Goal: Task Accomplishment & Management: Complete application form

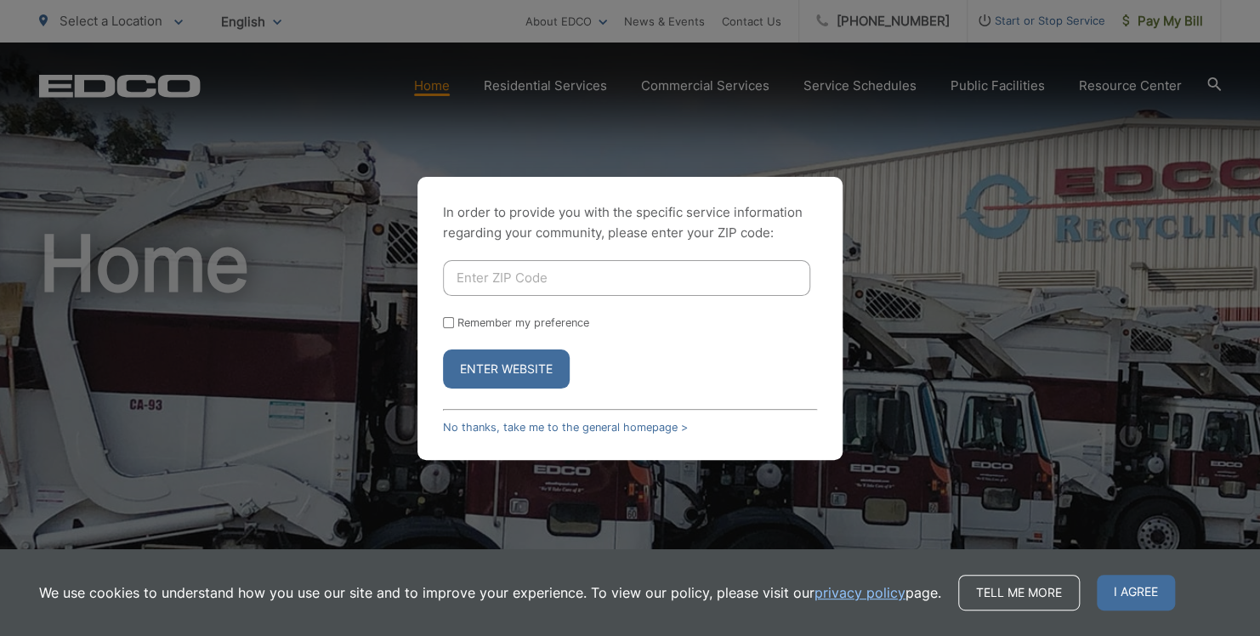
click at [507, 280] on input "Enter ZIP Code" at bounding box center [626, 278] width 367 height 36
type input "92065"
click at [508, 378] on button "Enter Website" at bounding box center [506, 369] width 127 height 39
click at [501, 372] on button "Enter Website" at bounding box center [506, 369] width 127 height 39
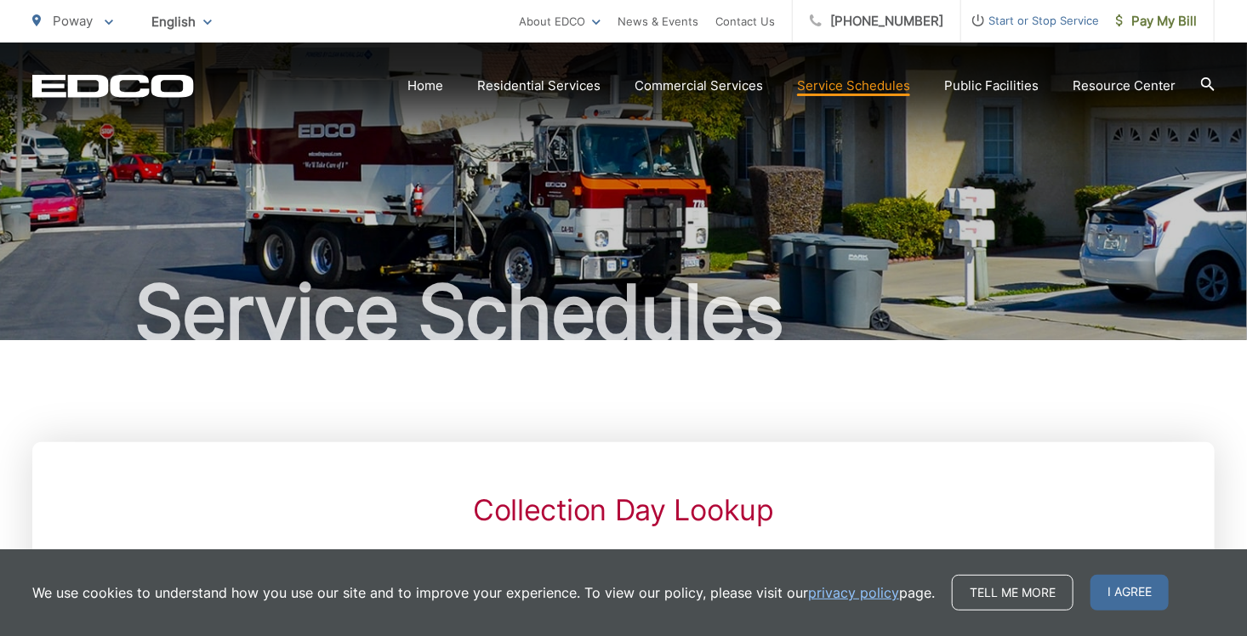
click at [1032, 25] on span "Start or Stop Service" at bounding box center [1030, 20] width 138 height 20
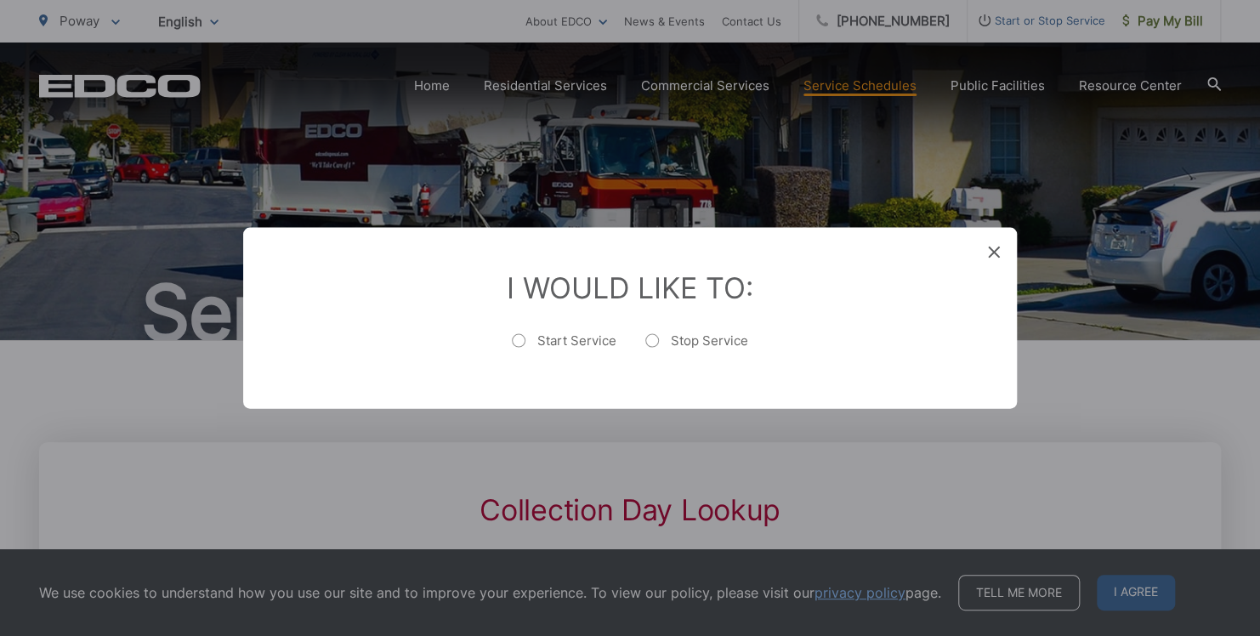
click at [540, 344] on label "Start Service" at bounding box center [564, 350] width 105 height 34
radio input "true"
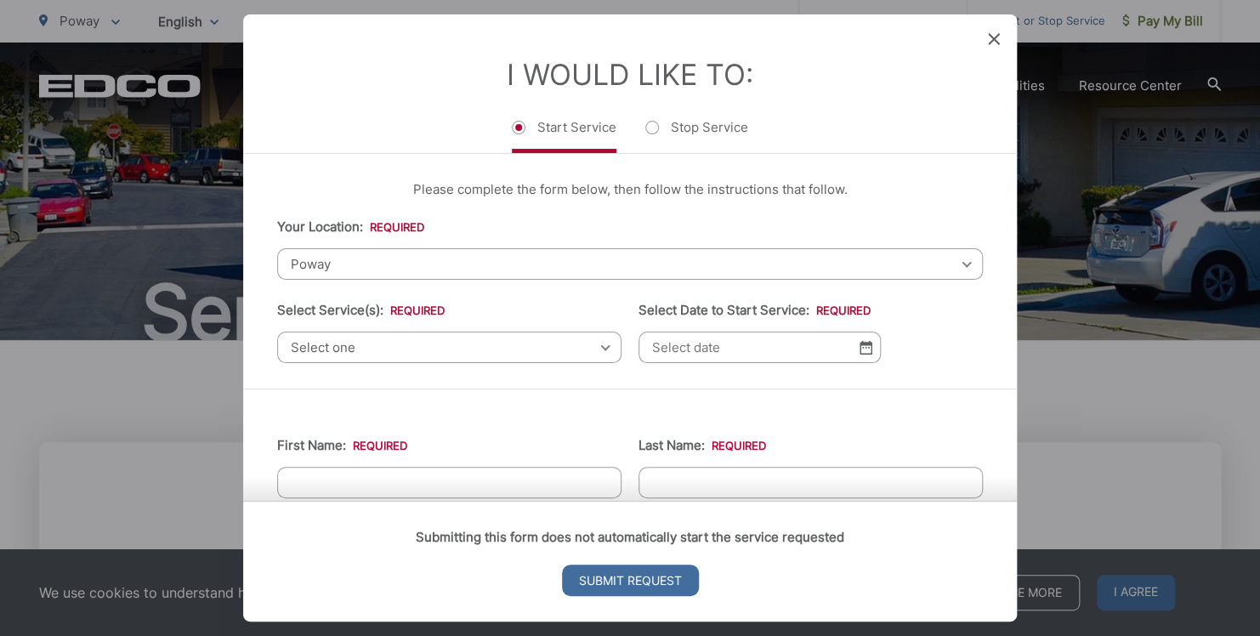
click at [348, 344] on span "Select one" at bounding box center [449, 347] width 344 height 31
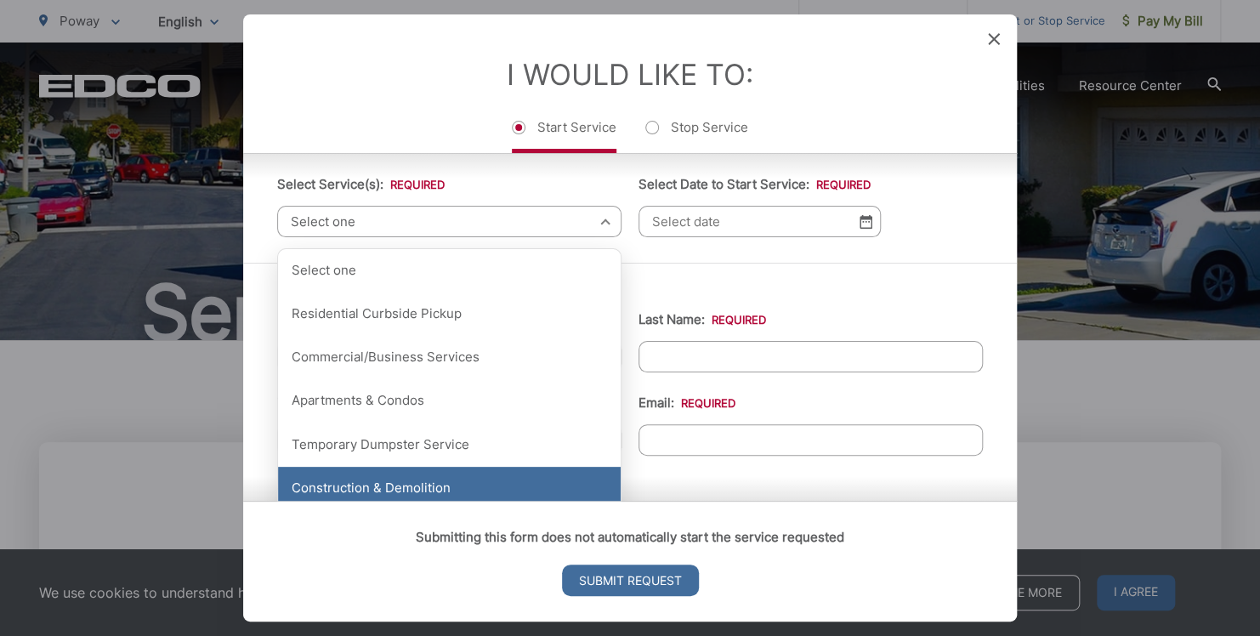
scroll to position [170, 0]
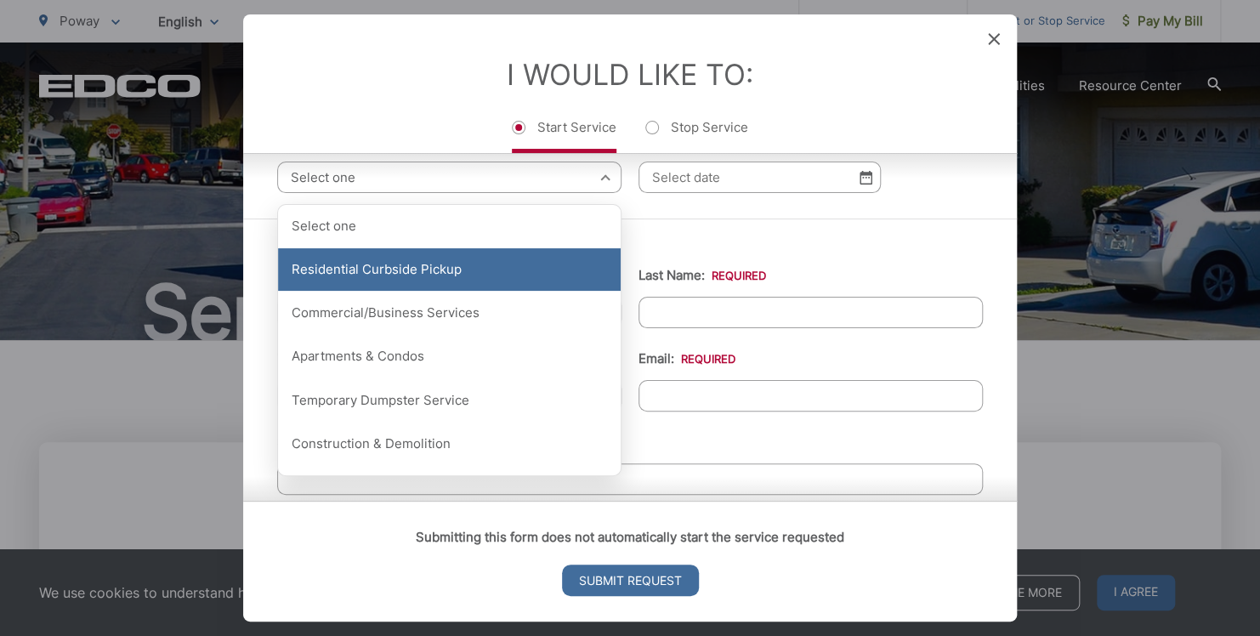
click at [334, 270] on div "Residential Curbside Pickup" at bounding box center [449, 269] width 343 height 43
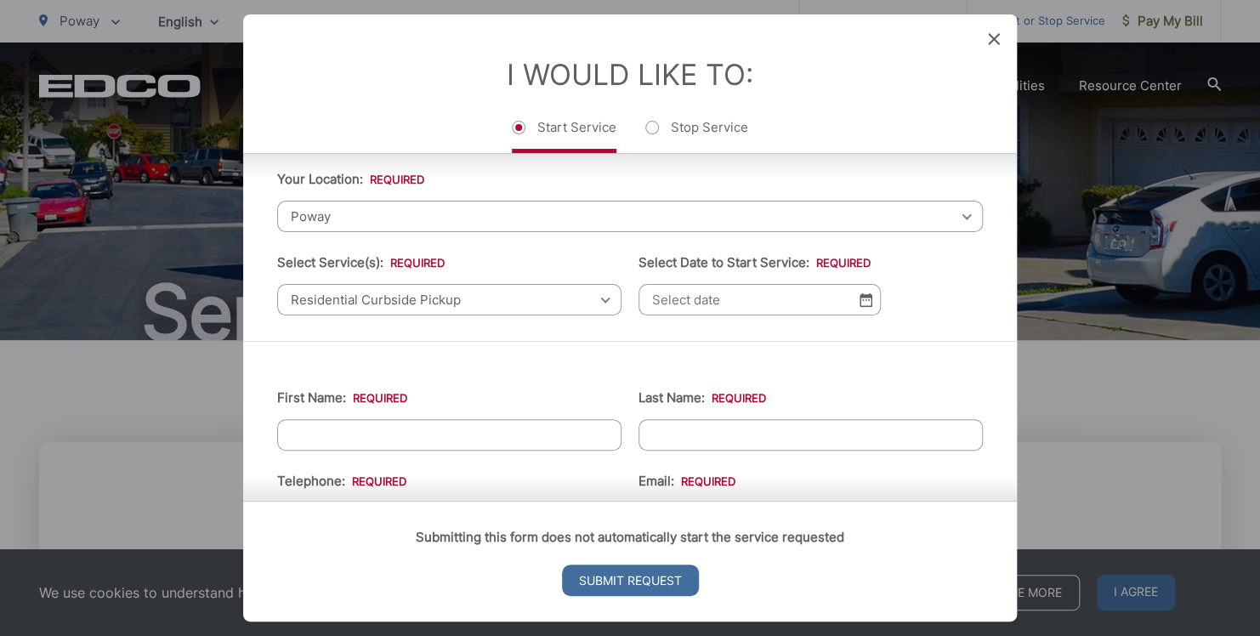
scroll to position [0, 0]
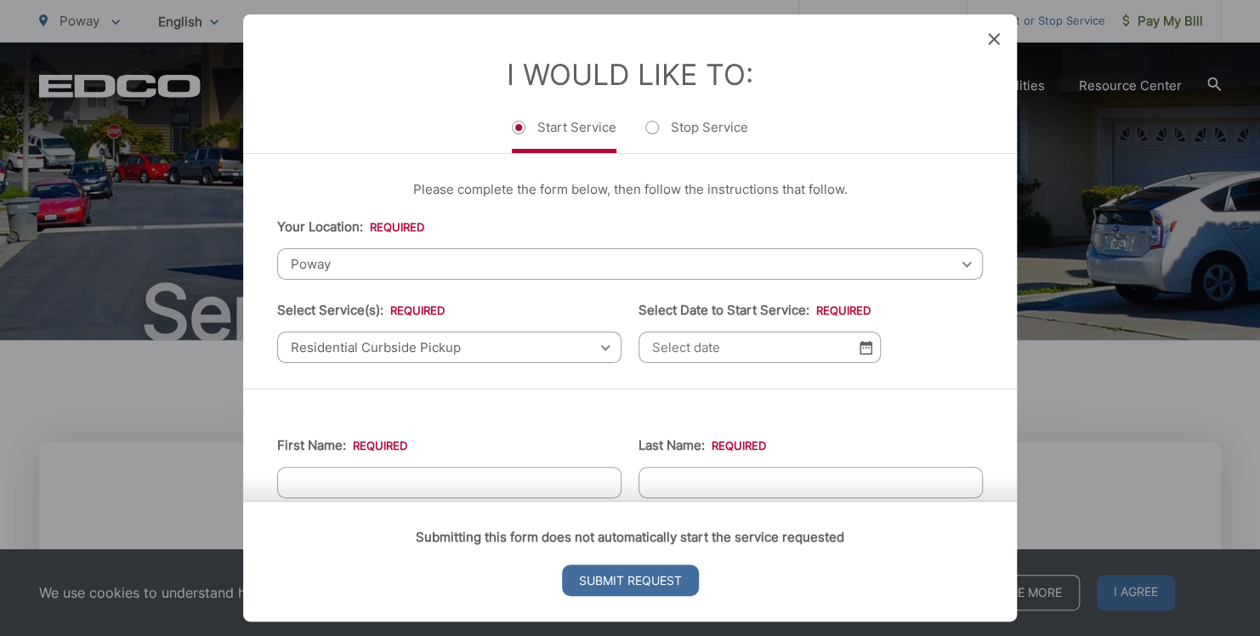
click at [661, 350] on input "Select Date to Start Service: *" at bounding box center [760, 347] width 242 height 31
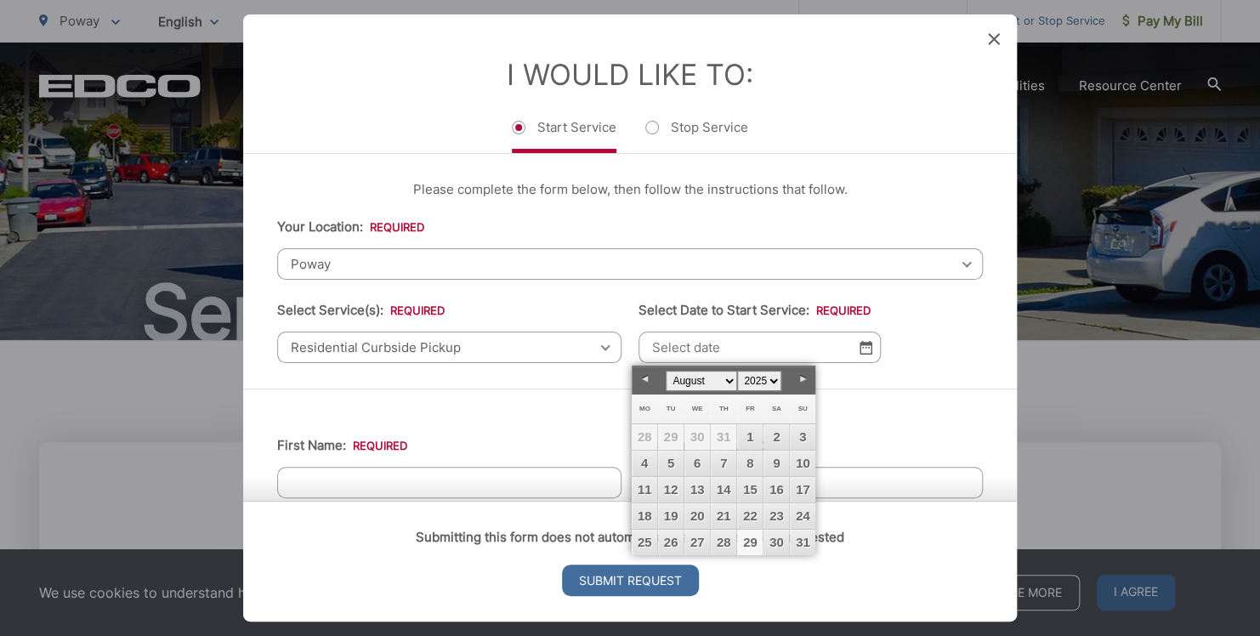
click at [756, 536] on link "29" at bounding box center [750, 543] width 26 height 26
type input "08/29/2025"
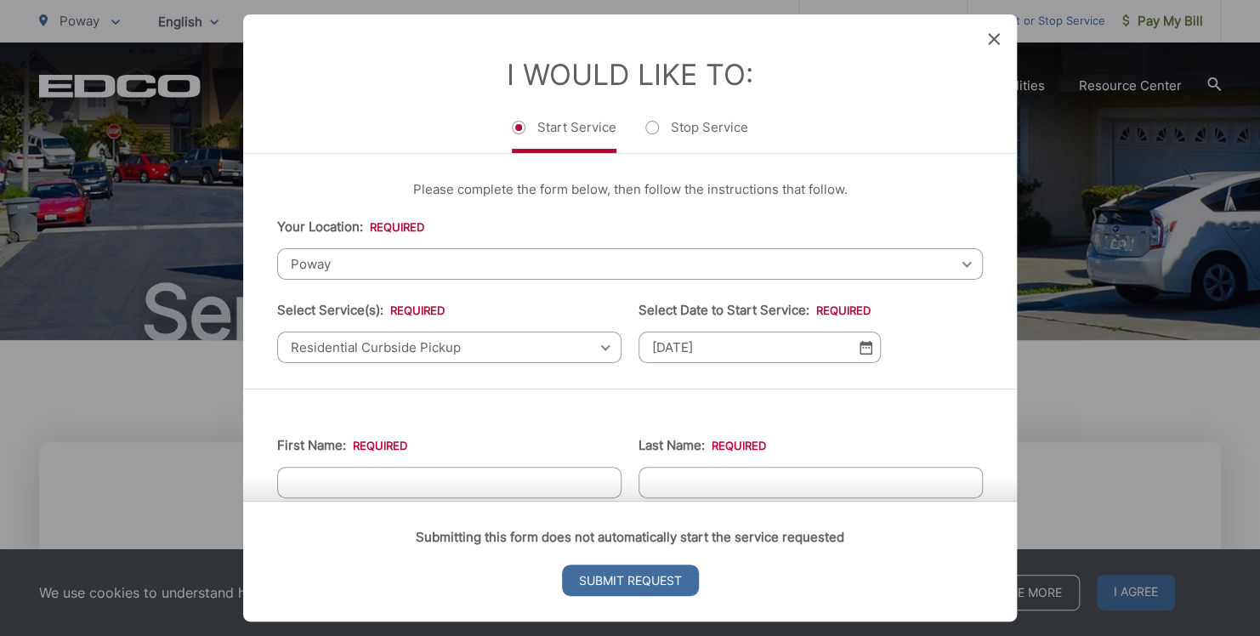
click at [423, 473] on input "First Name: *" at bounding box center [449, 482] width 344 height 31
type input "PATRICIA"
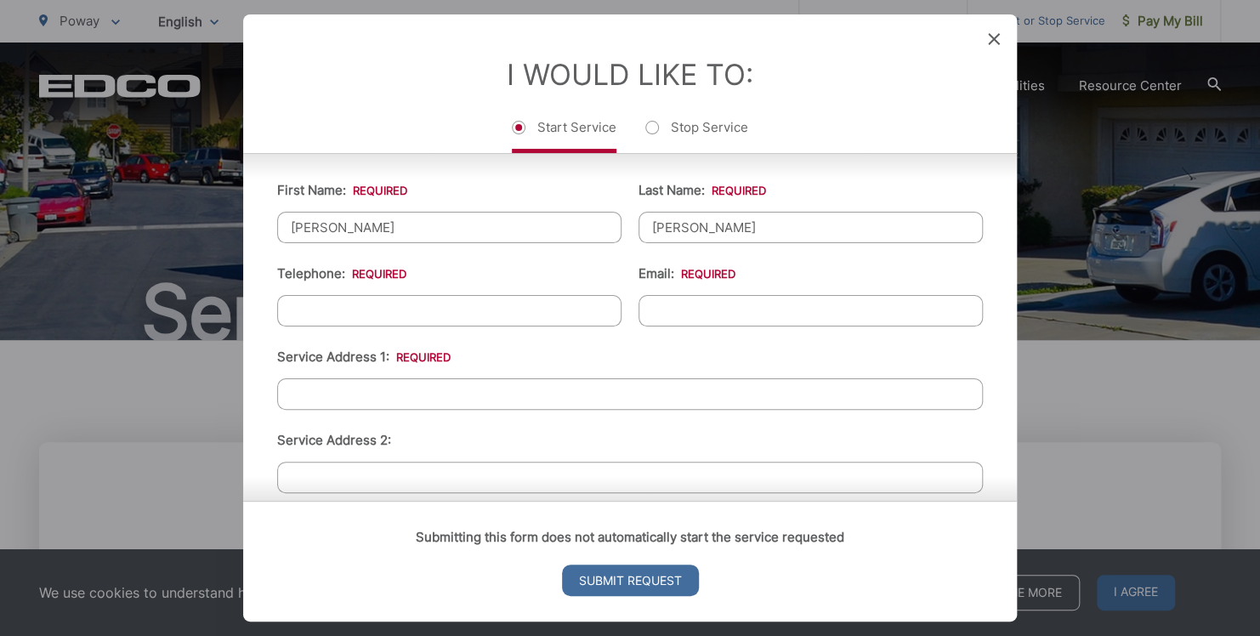
scroll to position [340, 0]
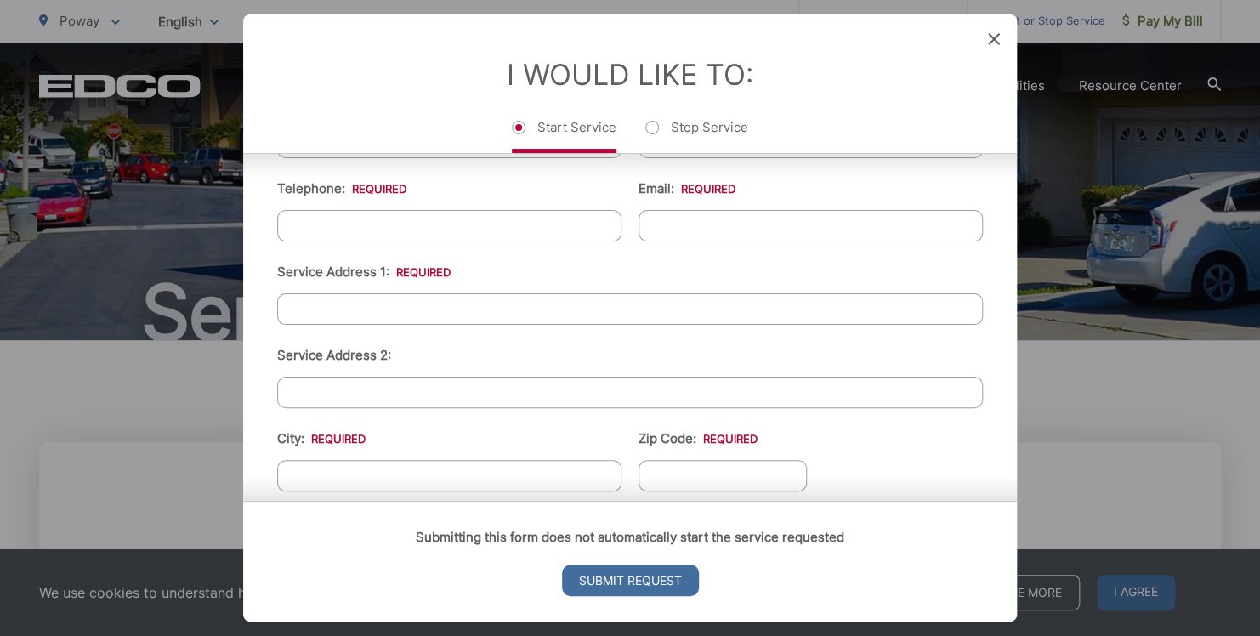
type input "KRALL"
click at [324, 219] on input "(___) ___-____" at bounding box center [449, 225] width 344 height 31
type input "(619) 992-7989"
type input "PATTYPOCHEL1972@GMAIL.COM"
click at [337, 306] on input "Service Address 1: *" at bounding box center [630, 308] width 706 height 31
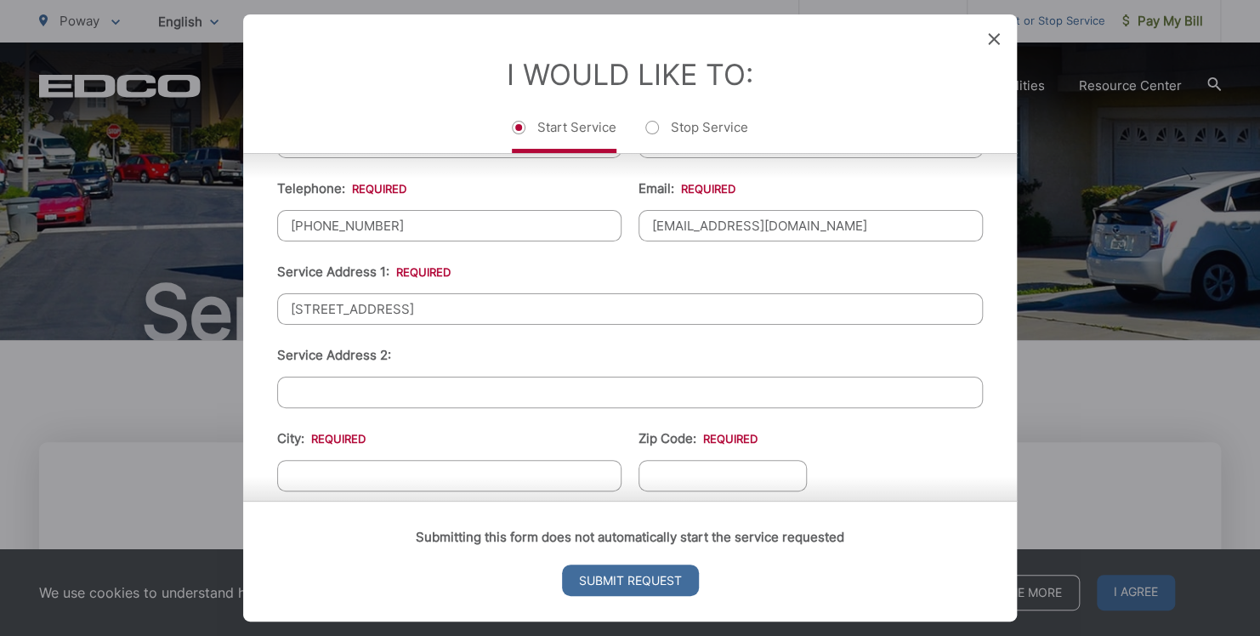
type input "16550 MARTINCOIT ROAD"
click at [310, 460] on input "City: *" at bounding box center [449, 475] width 344 height 31
type input "POWAY"
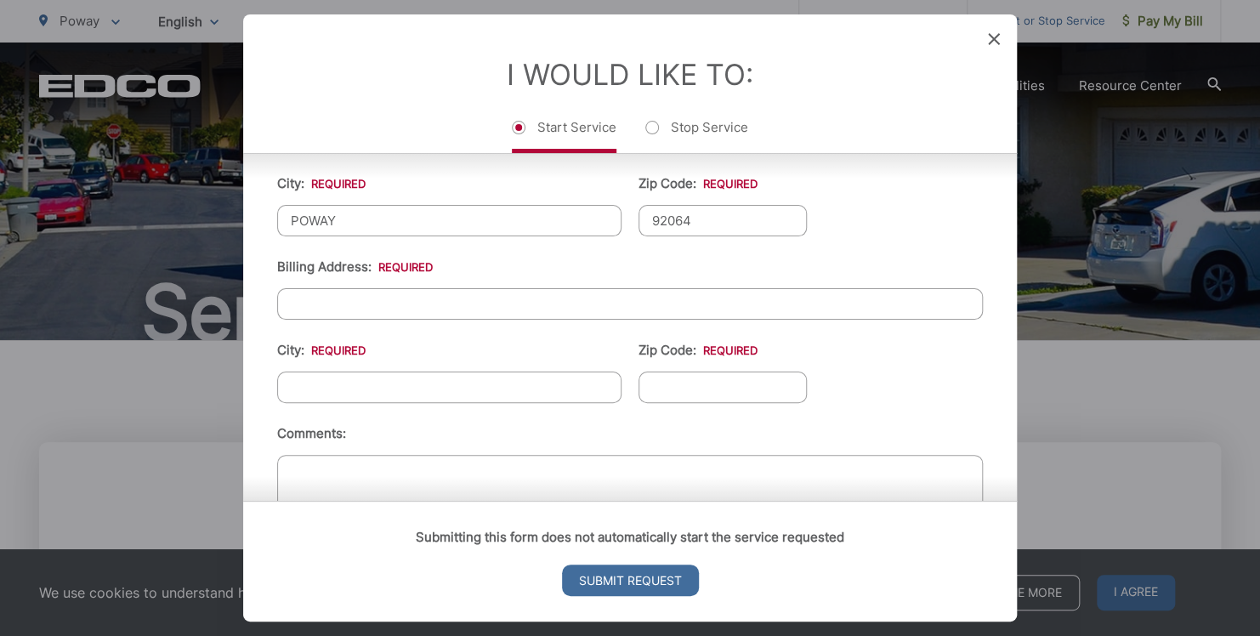
type input "92064"
click at [345, 301] on input "Billing Address: *" at bounding box center [630, 303] width 706 height 31
type input "16550 MARTINCOIT ROAD"
type input "POWAY"
type input "C"
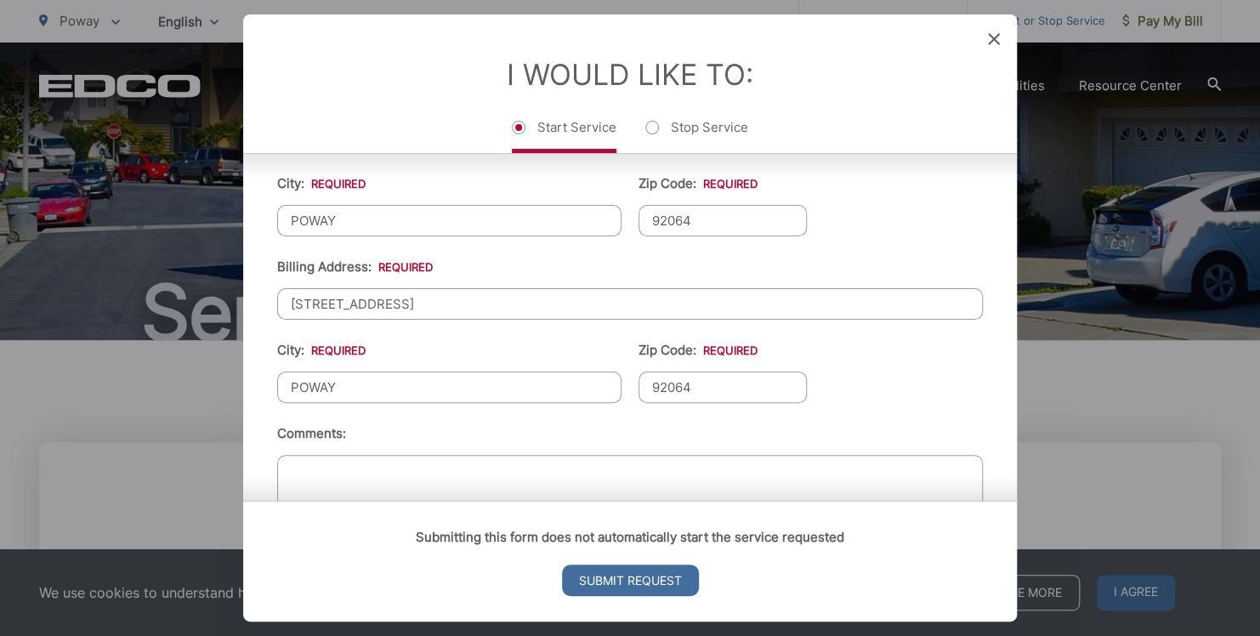
scroll to position [677, 0]
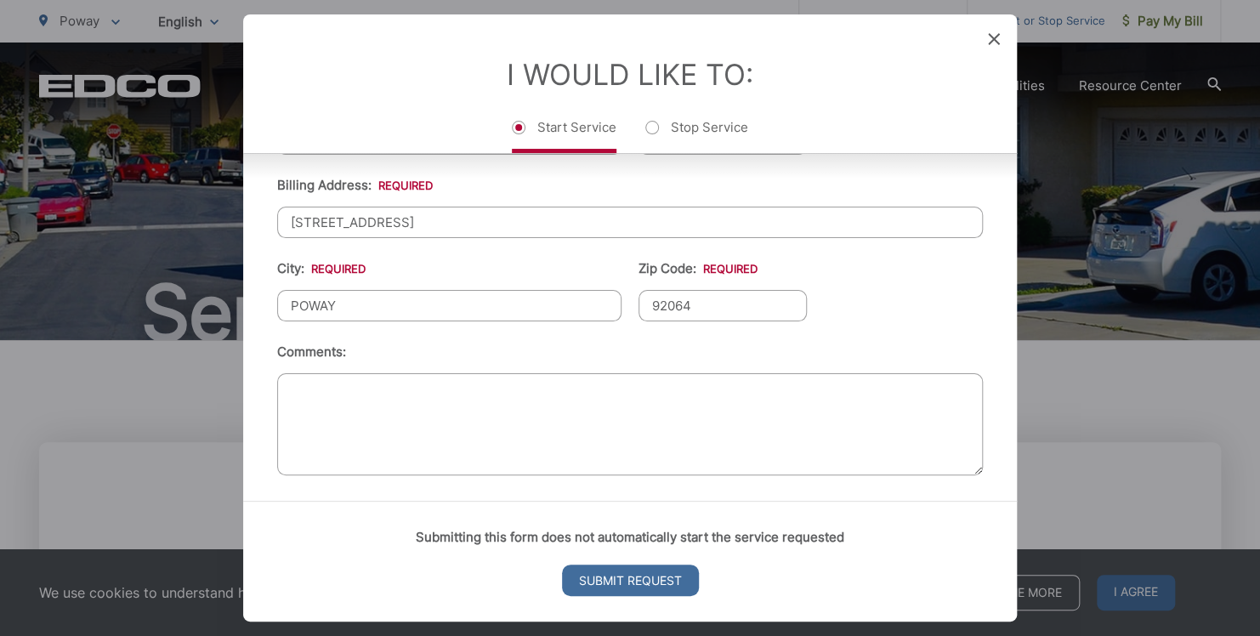
type input "92064"
click at [305, 381] on textarea "Comments:" at bounding box center [630, 424] width 706 height 102
type textarea "i"
type textarea "K"
click at [751, 381] on textarea "Just moved in and we will need a large waste bin along with a couple leaf bin a…" at bounding box center [630, 424] width 706 height 102
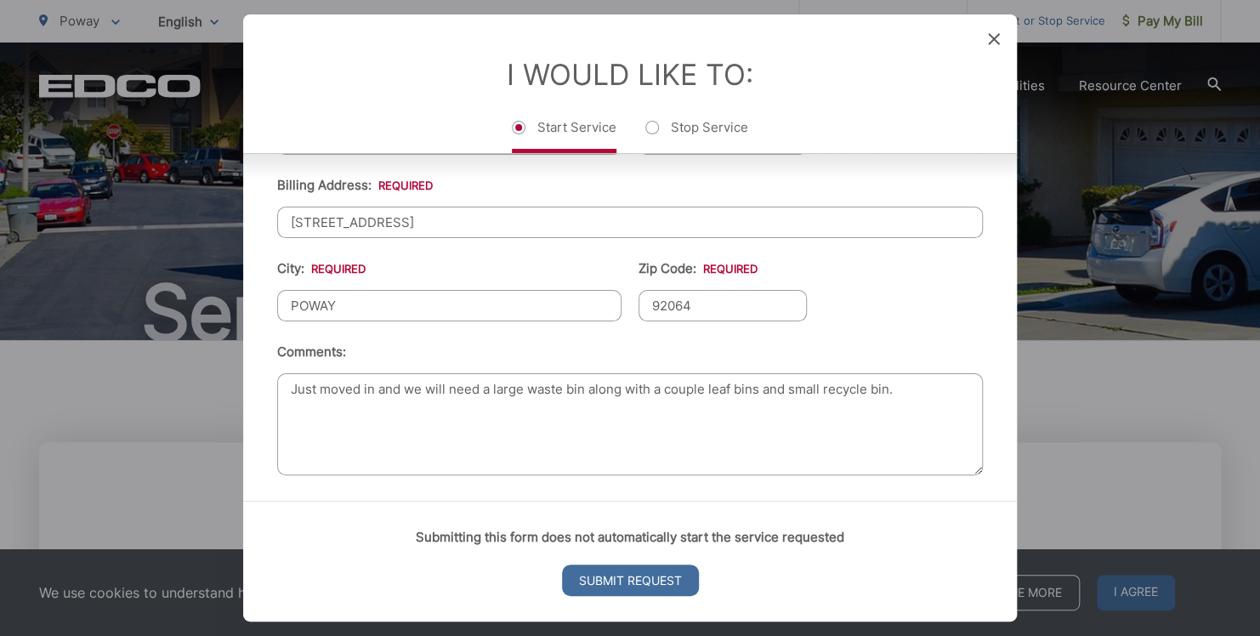
click at [667, 384] on textarea "Just moved in and we will need a large waste bin along with a couple leaf bins …" at bounding box center [630, 424] width 706 height 102
click at [815, 381] on textarea "Just moved in and we will need a large waste bin along with a large leaf bins a…" at bounding box center [630, 424] width 706 height 102
click at [779, 384] on textarea "Just moved in and we will need a large waste bin along with a large leaf bins a…" at bounding box center [630, 424] width 706 height 102
click at [824, 381] on textarea "Just moved in and we will need a large waste bin along with a large leaf bins a…" at bounding box center [630, 424] width 706 height 102
click at [900, 381] on textarea "Just moved in and we will need a large waste bin along with a large leaf bins a…" at bounding box center [630, 424] width 706 height 102
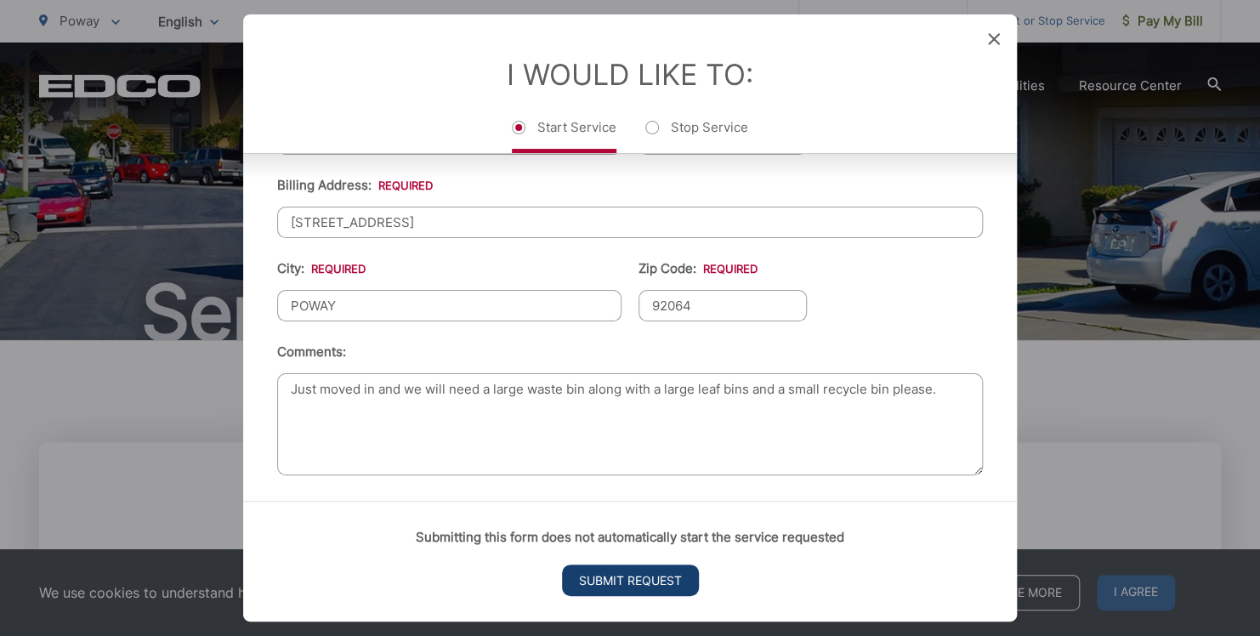
type textarea "Just moved in and we will need a large waste bin along with a large leaf bins a…"
click at [637, 578] on input "Submit Request" at bounding box center [630, 580] width 137 height 31
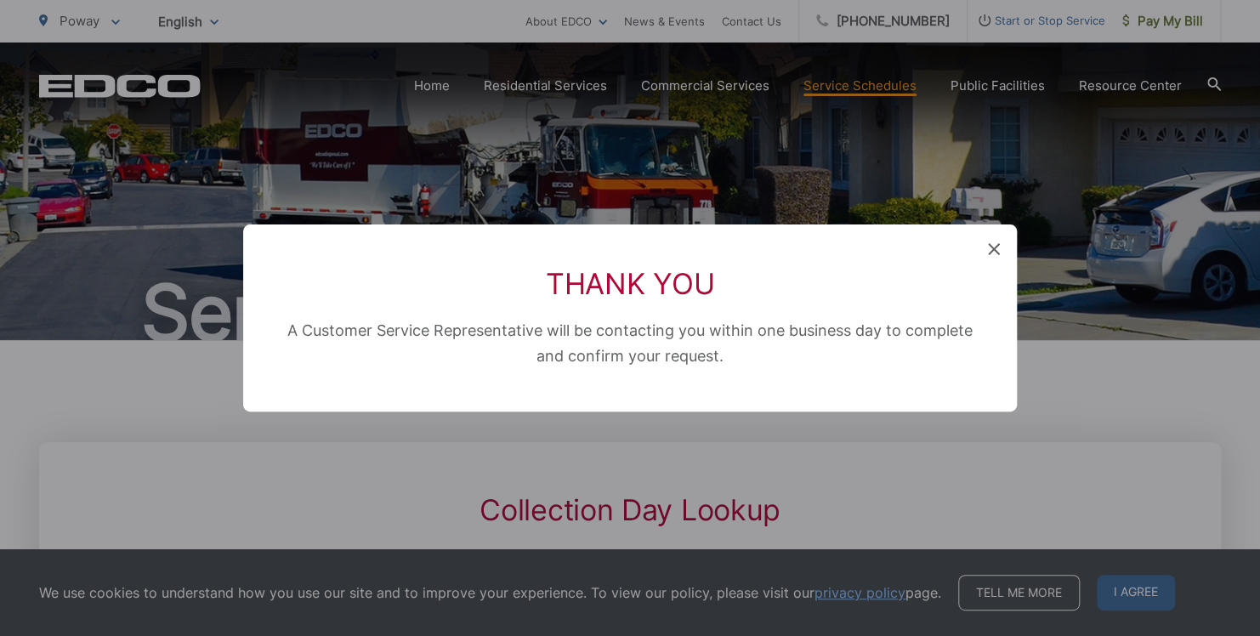
scroll to position [139, 0]
